Goal: Information Seeking & Learning: Learn about a topic

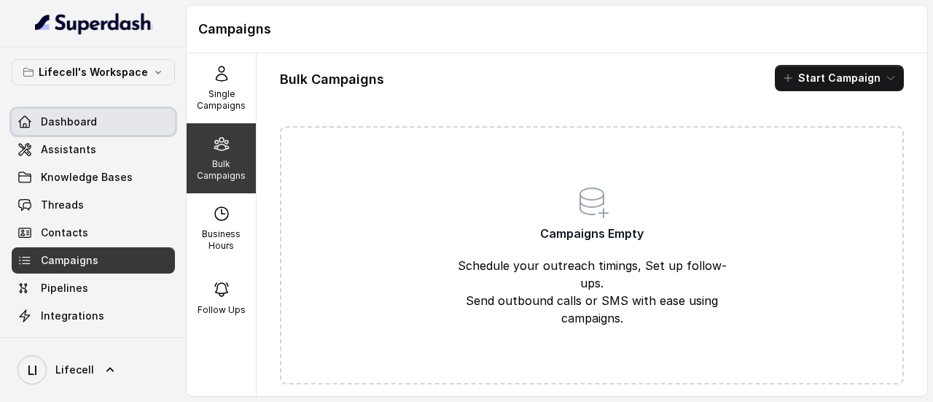
click at [95, 121] on link "Dashboard" at bounding box center [93, 122] width 163 height 26
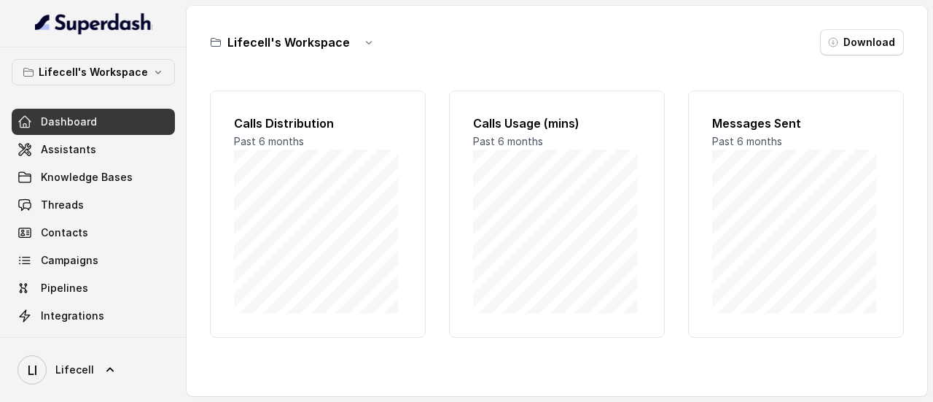
scroll to position [168, 0]
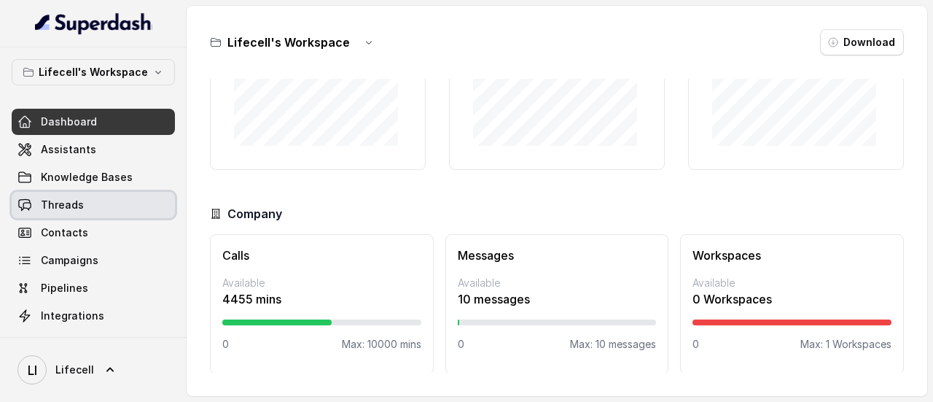
click at [92, 207] on link "Threads" at bounding box center [93, 205] width 163 height 26
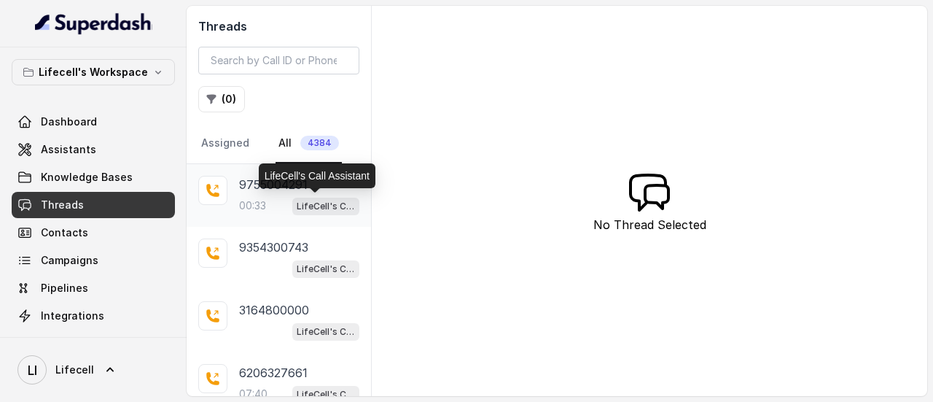
click at [297, 199] on p "LifeCell's Call Assistant" at bounding box center [326, 206] width 58 height 15
